Goal: Task Accomplishment & Management: Use online tool/utility

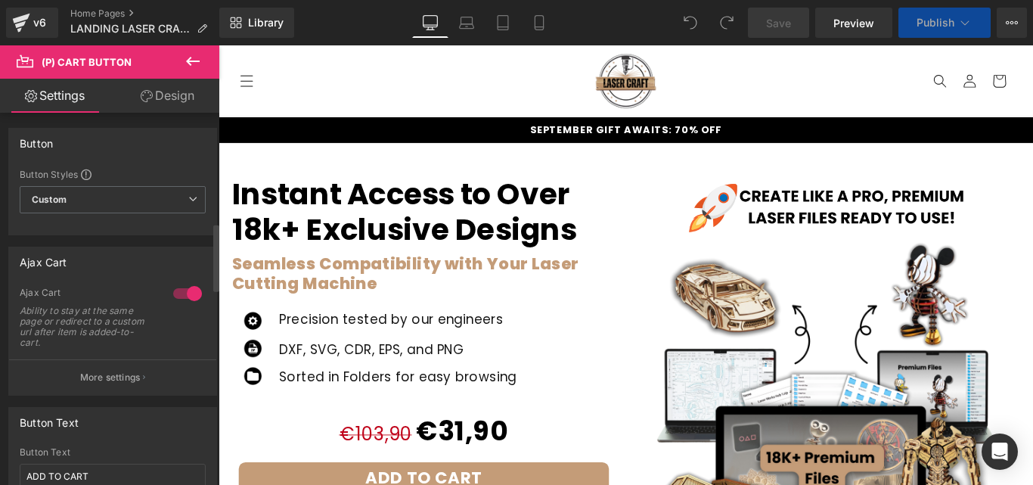
scroll to position [227, 0]
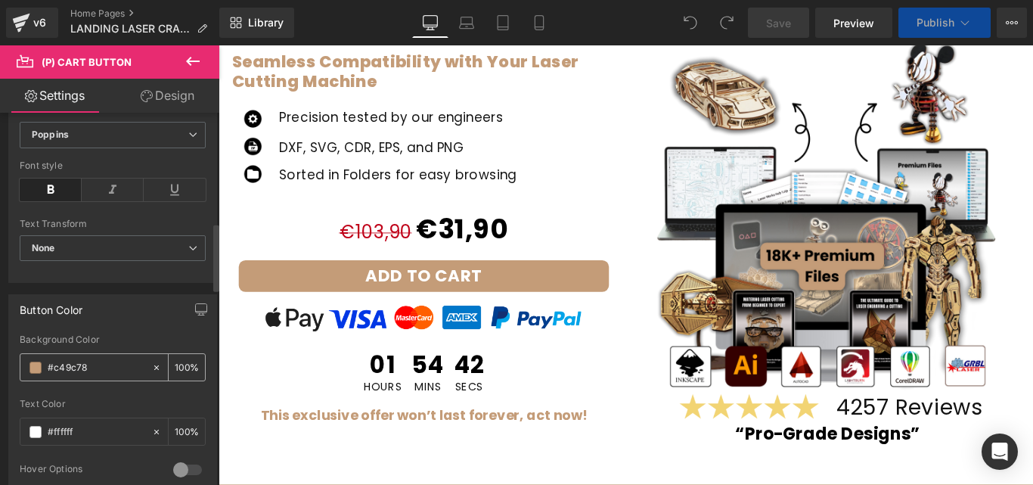
click at [80, 362] on input "#c49c78" at bounding box center [96, 367] width 97 height 17
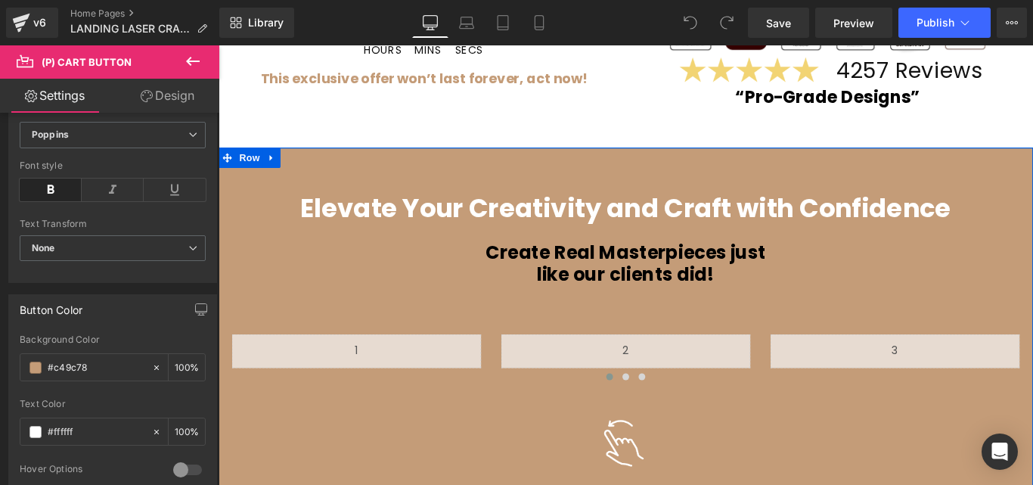
click at [246, 169] on span "Row" at bounding box center [253, 171] width 30 height 23
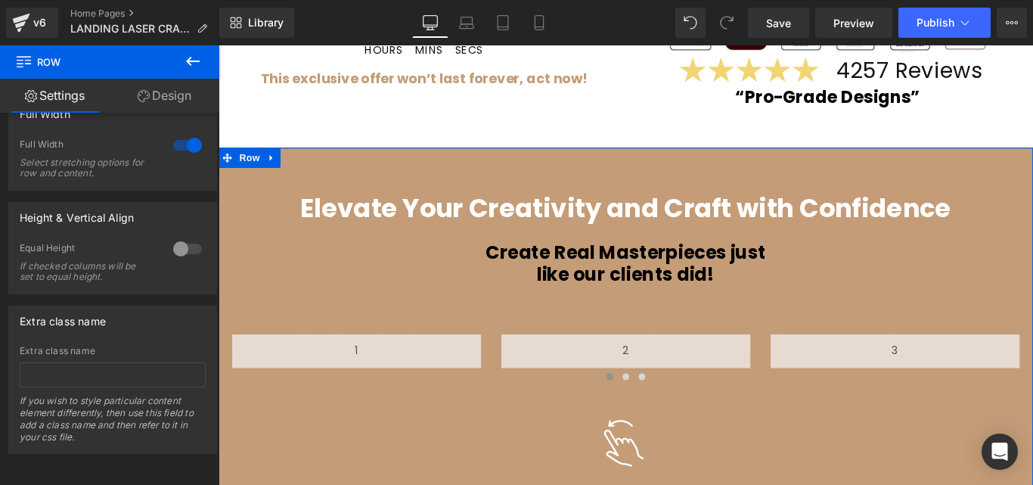
scroll to position [262, 0]
click at [168, 94] on link "Design" at bounding box center [165, 96] width 110 height 34
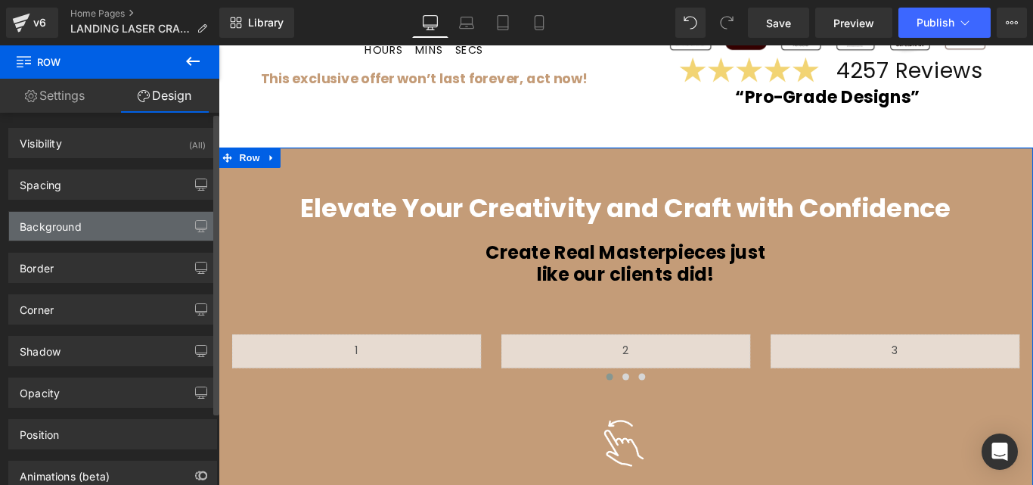
click at [45, 215] on div "Background" at bounding box center [51, 222] width 62 height 21
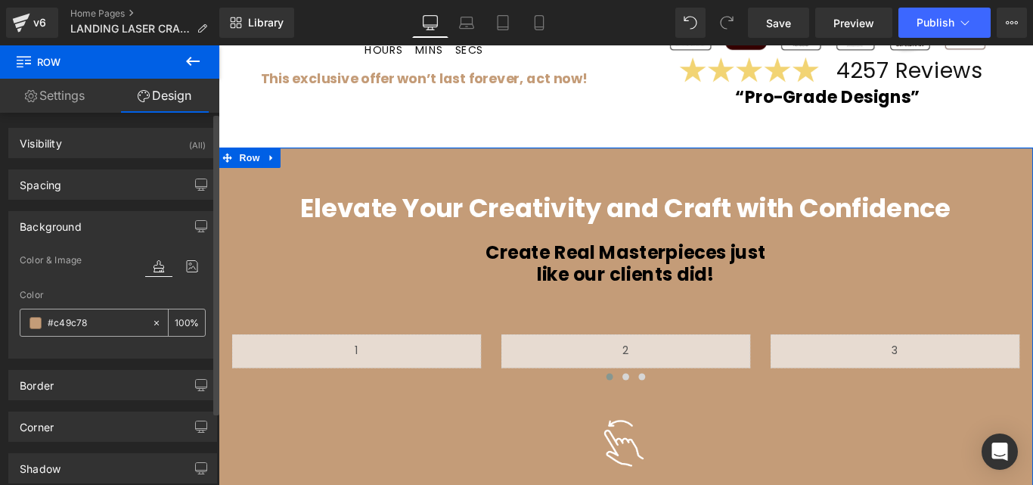
click at [59, 318] on input "text" at bounding box center [96, 322] width 97 height 17
type input "#c49c78"
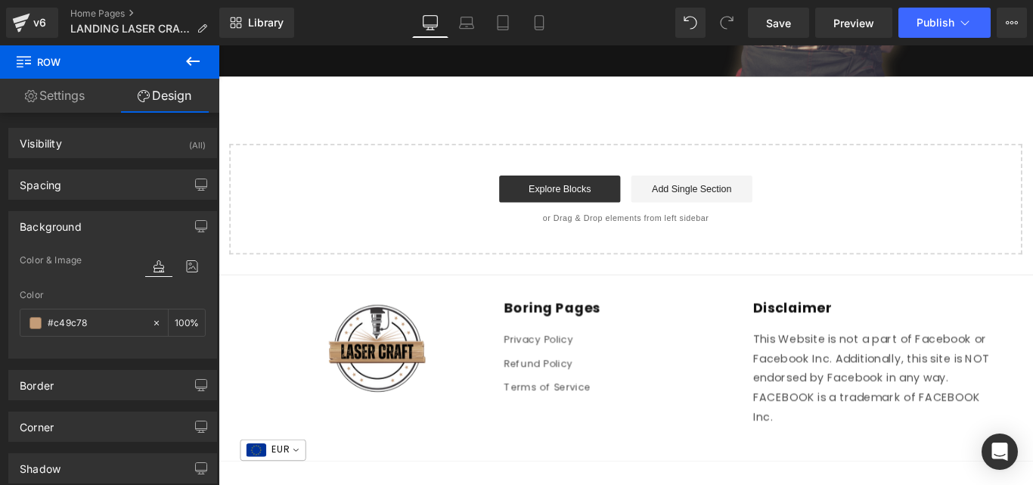
scroll to position [9351, 0]
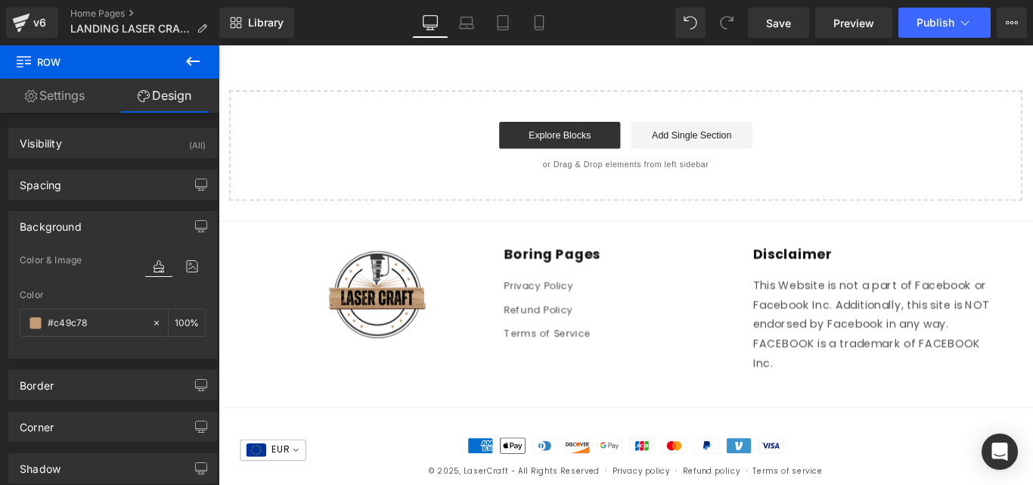
click at [22, 3] on div "v6 Home Pages LANDING LASER CRAFT" at bounding box center [109, 22] width 219 height 45
click at [26, 20] on icon at bounding box center [21, 19] width 17 height 10
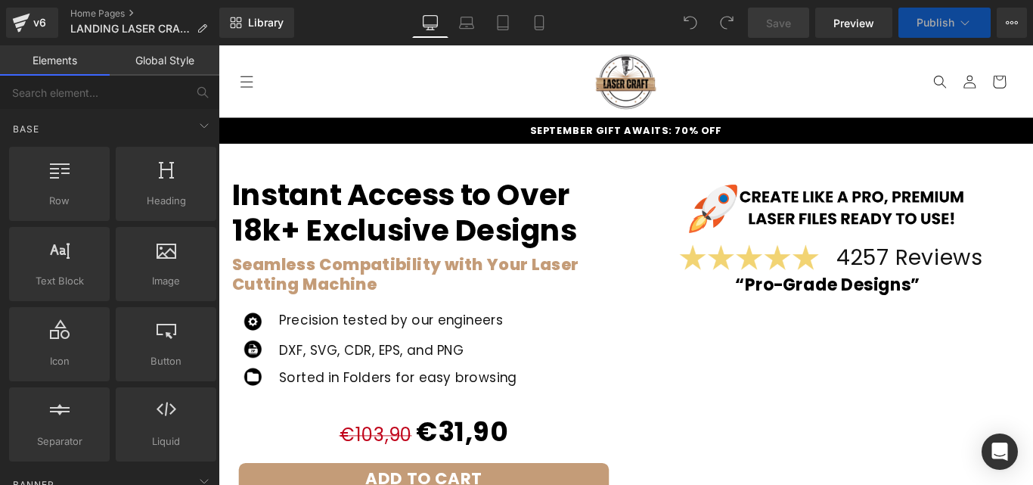
click at [380, 344] on div "Precision tested by our engineers Heading" at bounding box center [470, 352] width 367 height 20
